Goal: Task Accomplishment & Management: Manage account settings

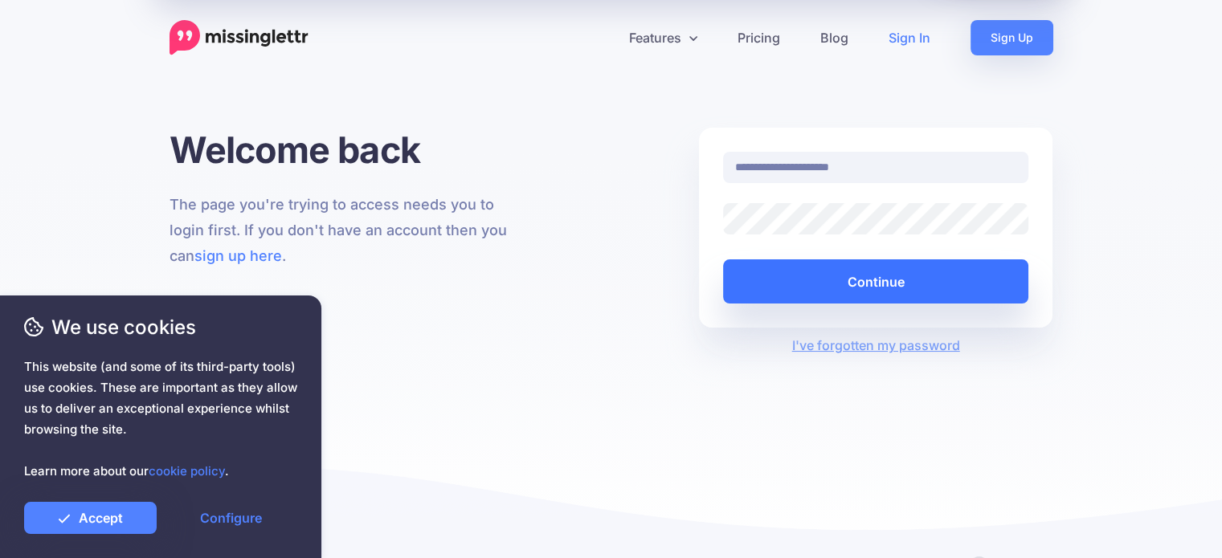
click at [900, 287] on button "Continue" at bounding box center [876, 282] width 306 height 44
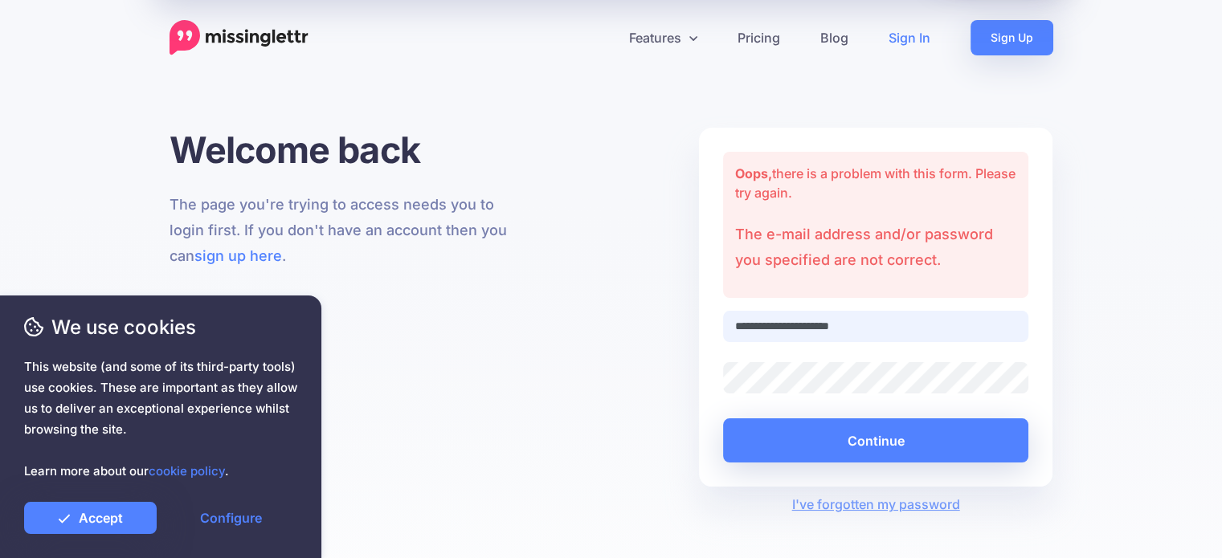
click at [926, 326] on input "**********" at bounding box center [876, 326] width 306 height 31
type input "**********"
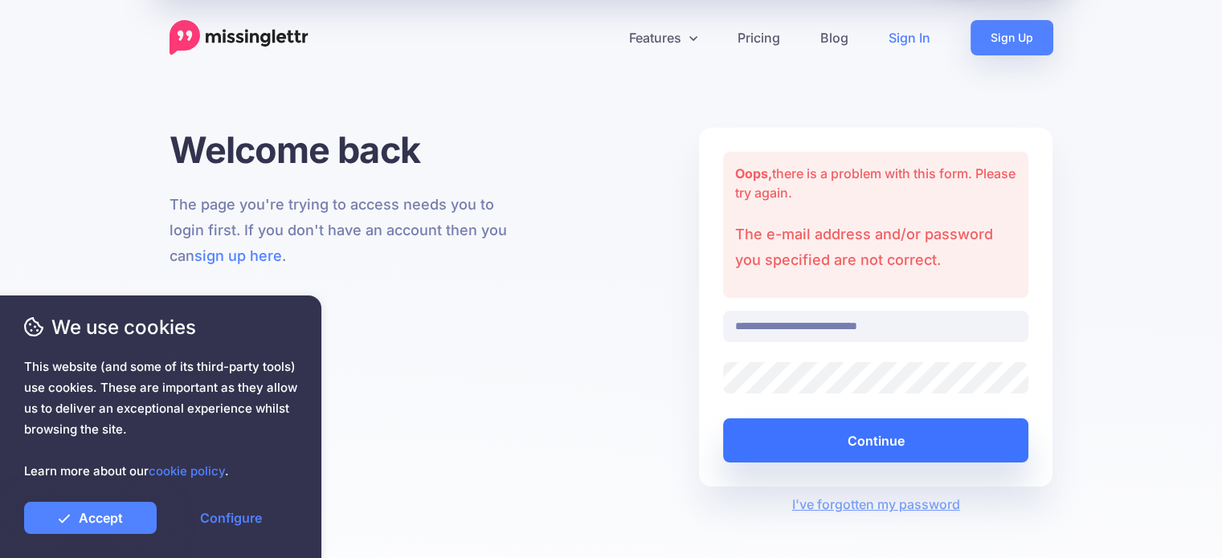
click at [870, 439] on button "Continue" at bounding box center [876, 441] width 306 height 44
